Goal: Information Seeking & Learning: Check status

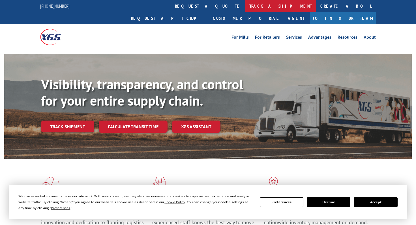
click at [245, 5] on link "track a shipment" at bounding box center [280, 6] width 71 height 12
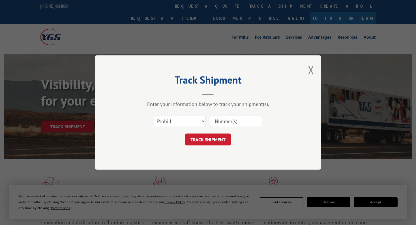
click at [220, 116] on input at bounding box center [236, 121] width 52 height 12
paste input "17673163 e"
type input "17673163 e"
click button "TRACK SHIPMENT" at bounding box center [208, 140] width 46 height 12
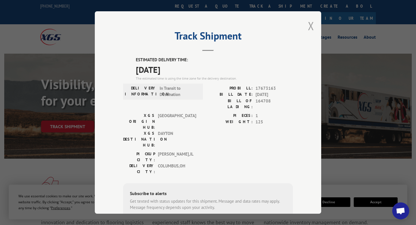
click at [314, 25] on button "Close modal" at bounding box center [311, 25] width 6 height 15
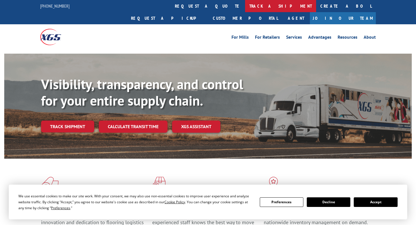
click at [245, 10] on link "track a shipment" at bounding box center [280, 6] width 71 height 12
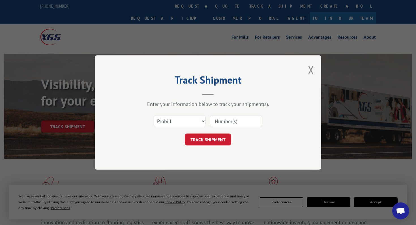
click at [229, 122] on input at bounding box center [236, 121] width 52 height 12
paste input "17673432"
type input "17673432"
click button "TRACK SHIPMENT" at bounding box center [208, 140] width 46 height 12
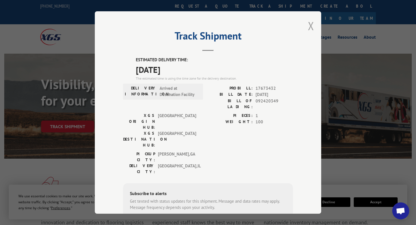
click at [312, 25] on button "Close modal" at bounding box center [311, 25] width 6 height 15
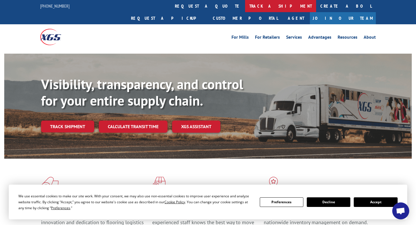
click at [245, 10] on link "track a shipment" at bounding box center [280, 6] width 71 height 12
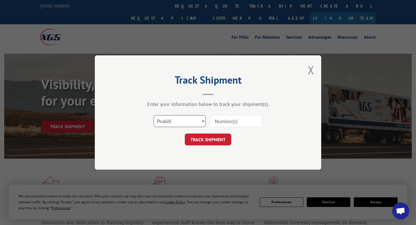
click at [191, 125] on select "Select category... Probill BOL PO" at bounding box center [180, 121] width 52 height 12
select select "bol"
click at [154, 115] on select "Select category... Probill BOL PO" at bounding box center [180, 121] width 52 height 12
click at [225, 115] on input at bounding box center [236, 121] width 52 height 12
paste input "372874"
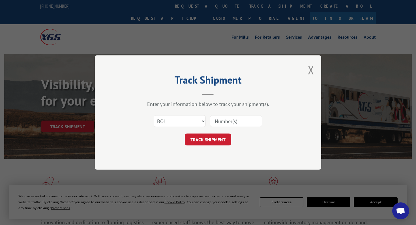
type input "372874"
click button "TRACK SHIPMENT" at bounding box center [208, 140] width 46 height 12
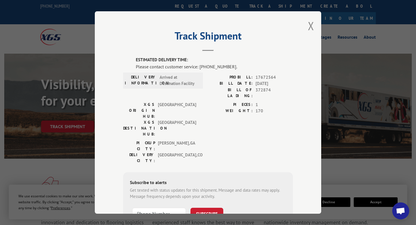
scroll to position [4, 0]
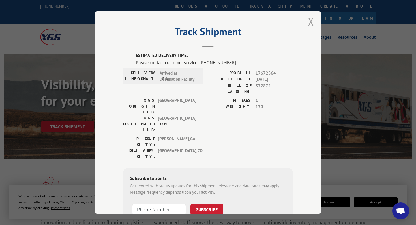
click at [313, 19] on button "Close modal" at bounding box center [311, 21] width 6 height 15
